Goal: Transaction & Acquisition: Purchase product/service

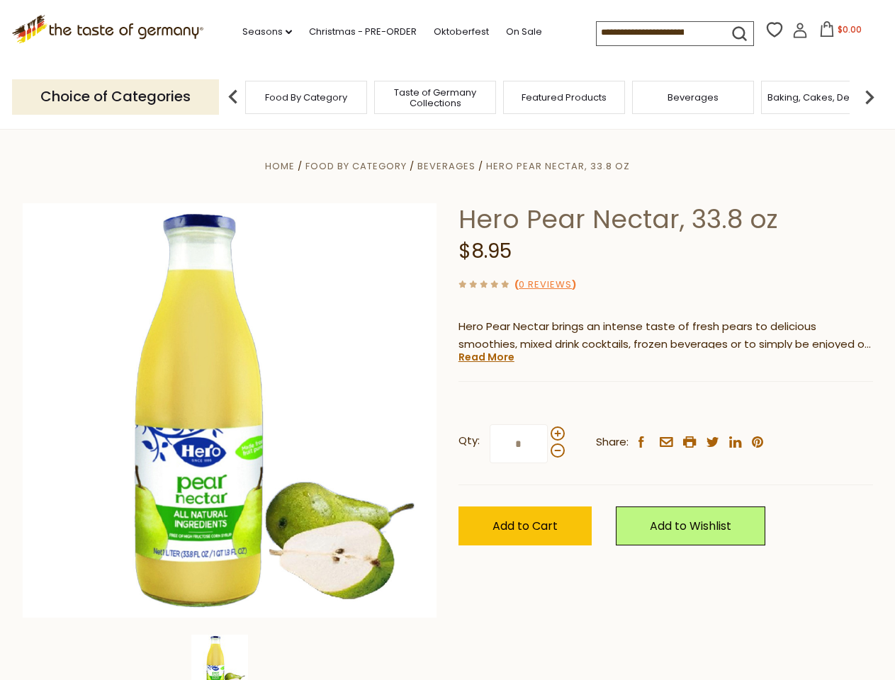
click at [447, 340] on div "Home Food By Category [GEOGRAPHIC_DATA] Hero Pear Nectar, 33.8 oz Hero Pear Nec…" at bounding box center [448, 430] width 872 height 546
click at [261, 32] on link "Seasons dropdown_arrow" at bounding box center [267, 32] width 50 height 16
click at [658, 33] on input at bounding box center [657, 32] width 120 height 20
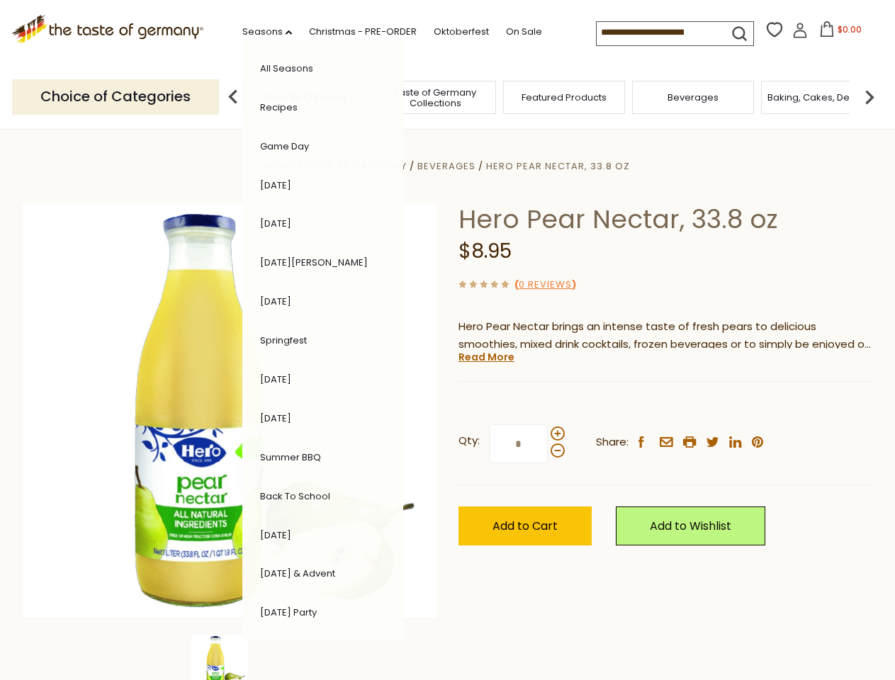
click at [838, 33] on span "$0.00" at bounding box center [850, 29] width 24 height 12
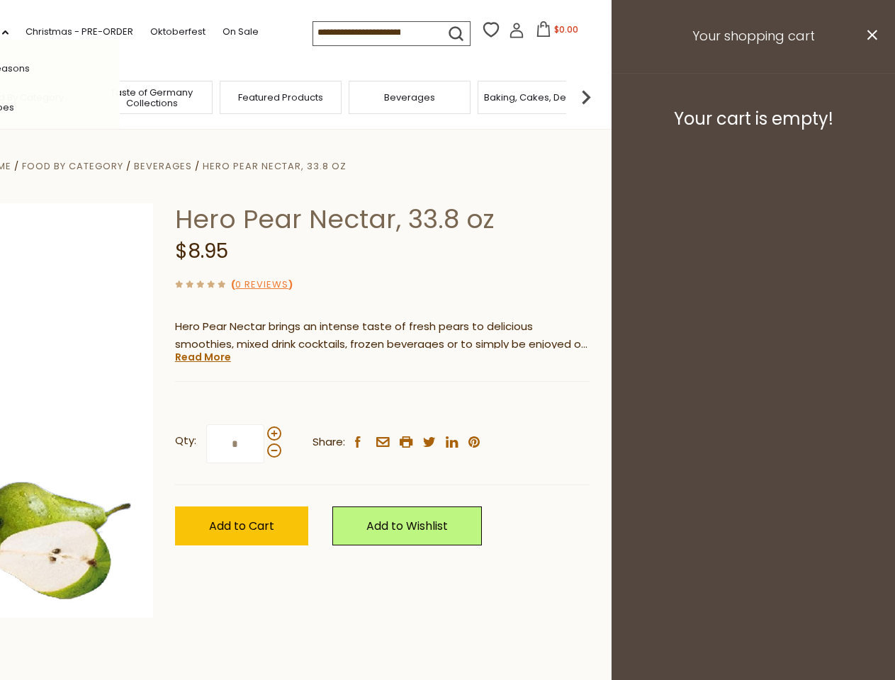
click at [120, 96] on div "All Seasons Recipes Game Day [DATE] [DATE] [DATE][PERSON_NAME] [DATE] Springfes…" at bounding box center [39, 340] width 161 height 601
click at [600, 96] on img at bounding box center [586, 97] width 28 height 28
click at [447, 405] on div "Qty: * Share: facebook email printer twitter linkedin pinterest" at bounding box center [382, 444] width 415 height 82
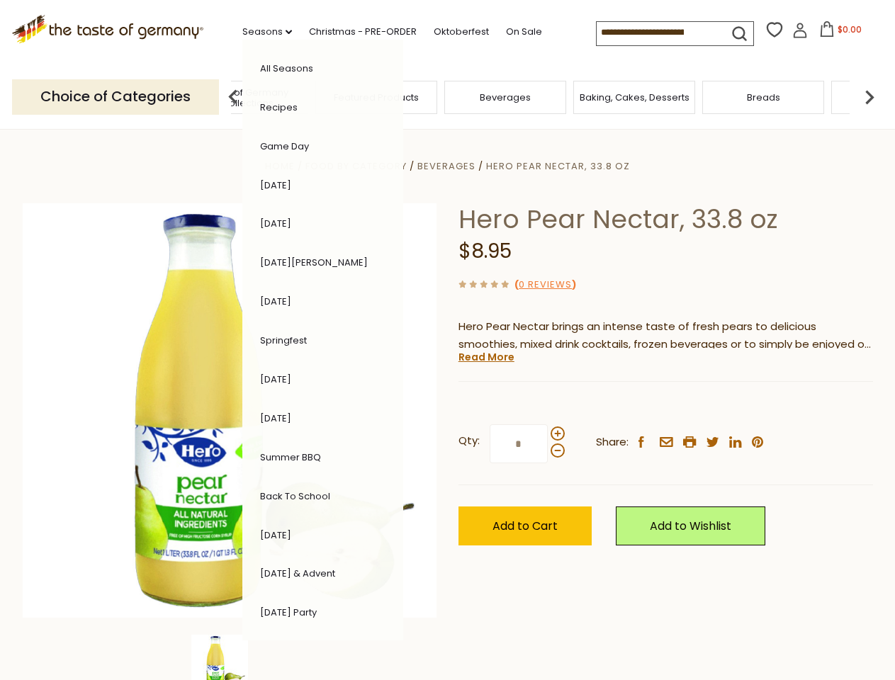
click at [230, 658] on img at bounding box center [219, 663] width 57 height 57
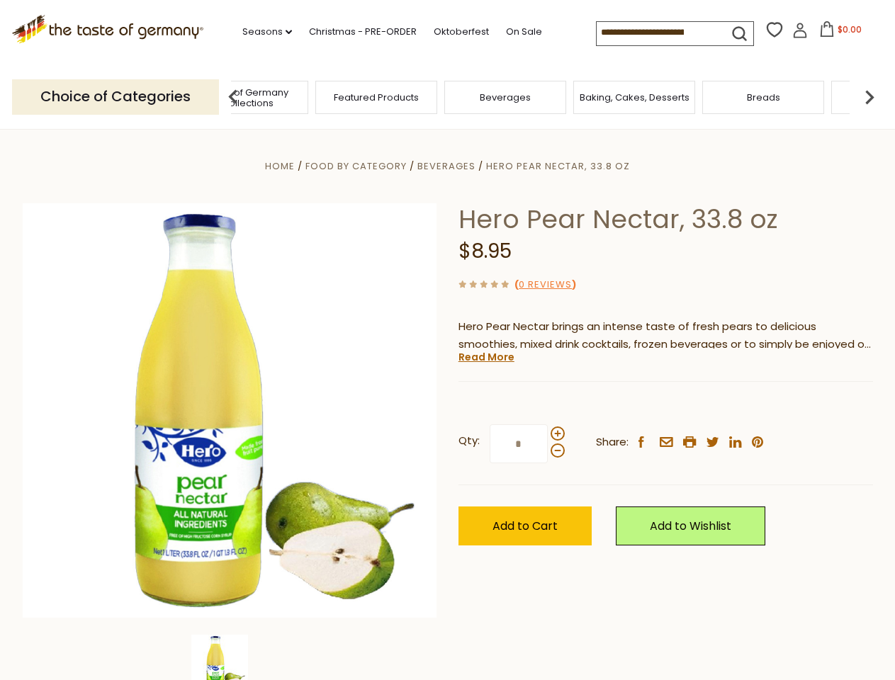
click at [230, 658] on img at bounding box center [219, 663] width 57 height 57
click at [485, 357] on link "Read More" at bounding box center [486, 357] width 56 height 14
